Goal: Communication & Community: Answer question/provide support

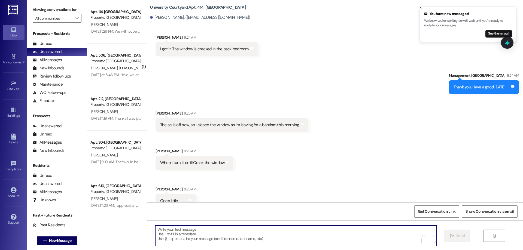
scroll to position [1812, 0]
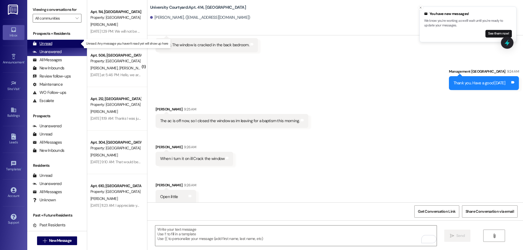
click at [64, 44] on div "Unread (0)" at bounding box center [57, 44] width 60 height 8
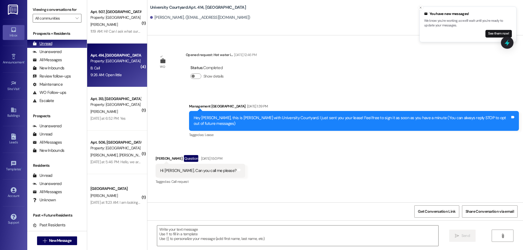
scroll to position [1834, 0]
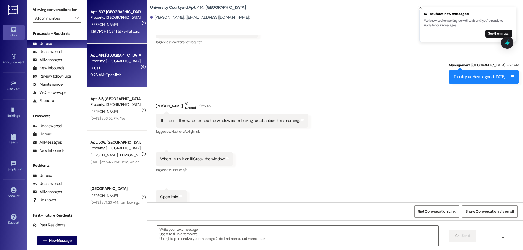
click at [132, 37] on div "Apt. 507, [GEOGRAPHIC_DATA] Property: [GEOGRAPHIC_DATA][PERSON_NAME] 11:19 AM: …" at bounding box center [117, 22] width 60 height 44
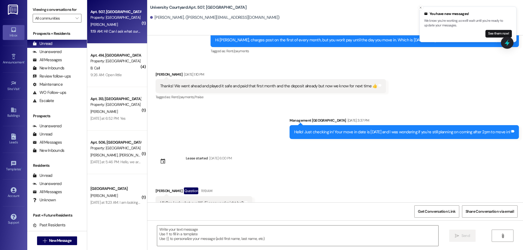
scroll to position [2216, 0]
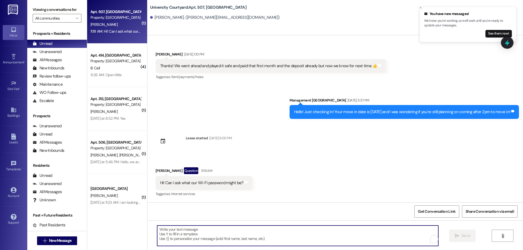
click at [214, 236] on textarea "To enrich screen reader interactions, please activate Accessibility in Grammarl…" at bounding box center [297, 236] width 281 height 20
type textarea "ucourtyard :)"
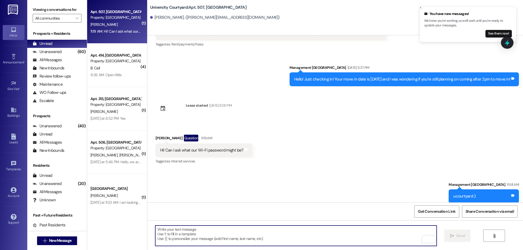
scroll to position [2254, 0]
